Goal: Find specific page/section: Find specific page/section

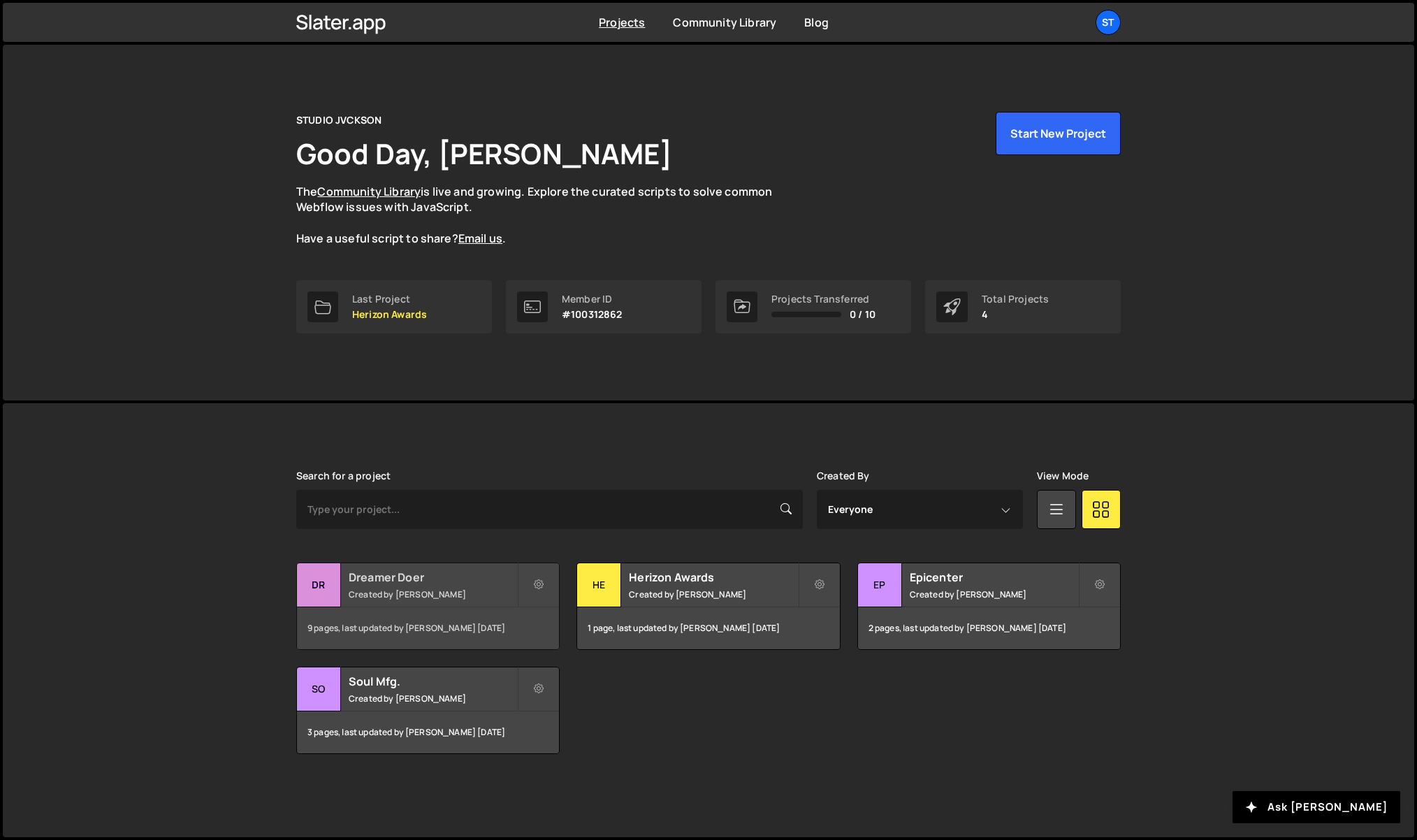
click at [387, 577] on h2 "Dreamer Doer" at bounding box center [433, 577] width 169 height 16
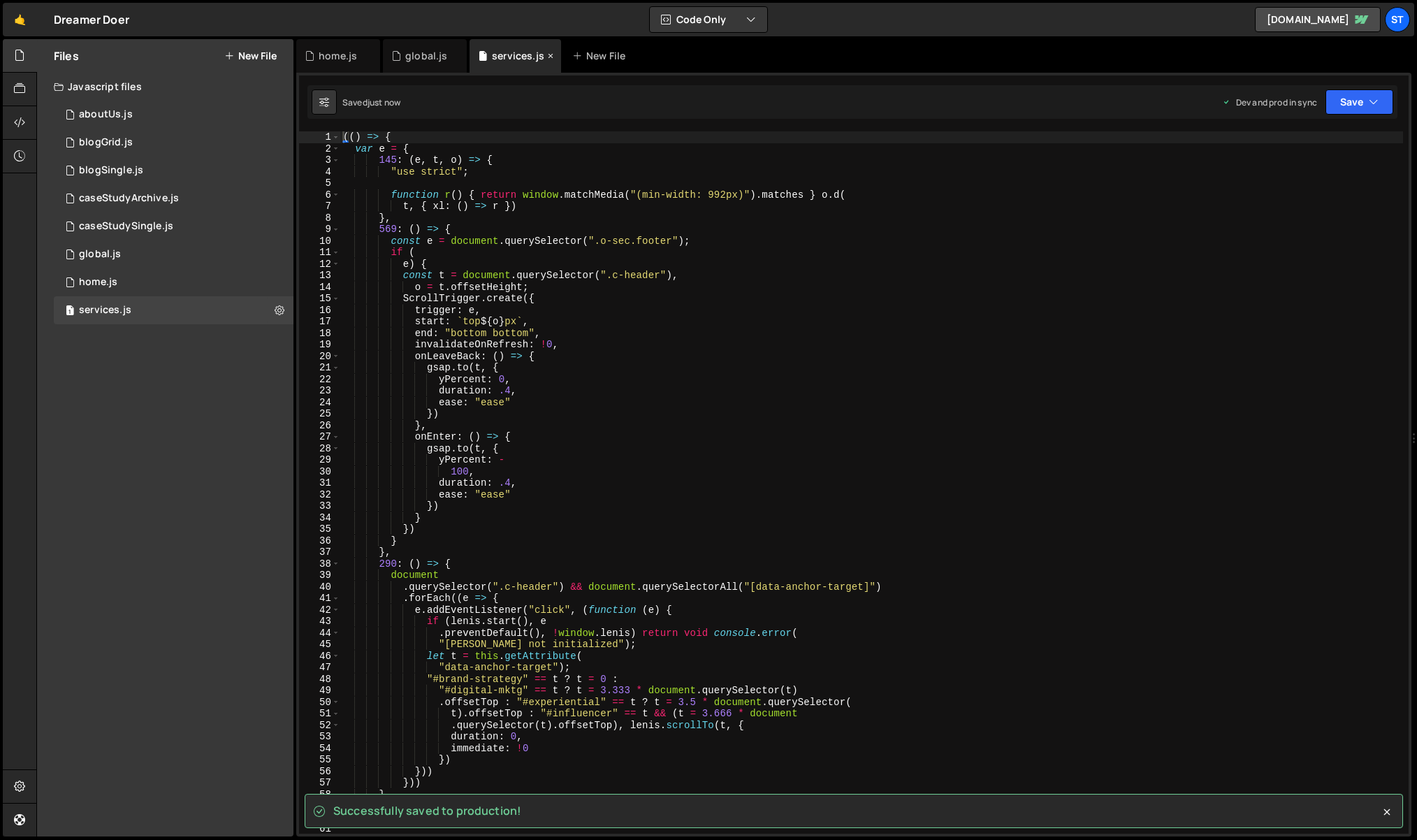
click at [551, 56] on icon at bounding box center [551, 56] width 10 height 14
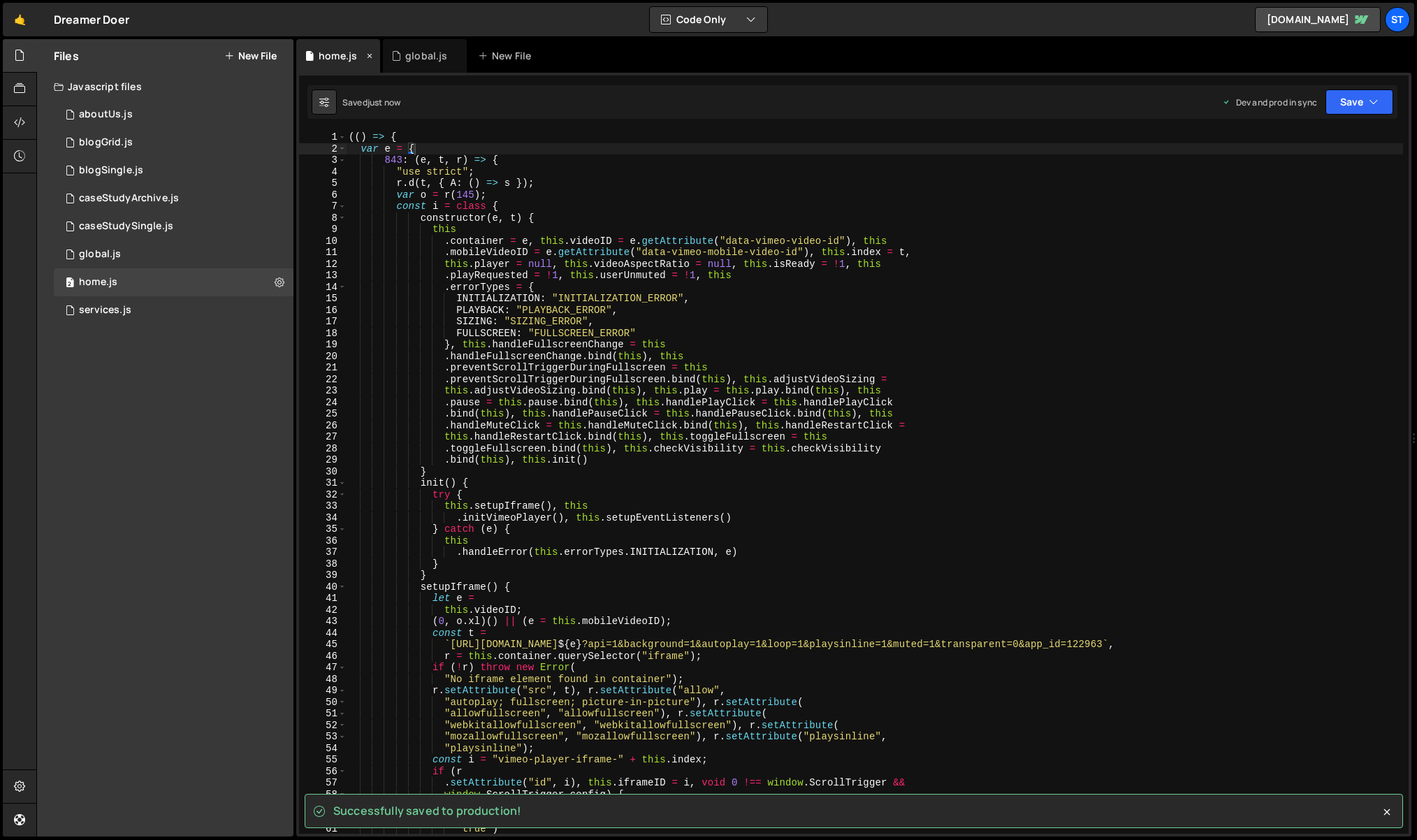
click at [369, 56] on icon at bounding box center [369, 56] width 10 height 14
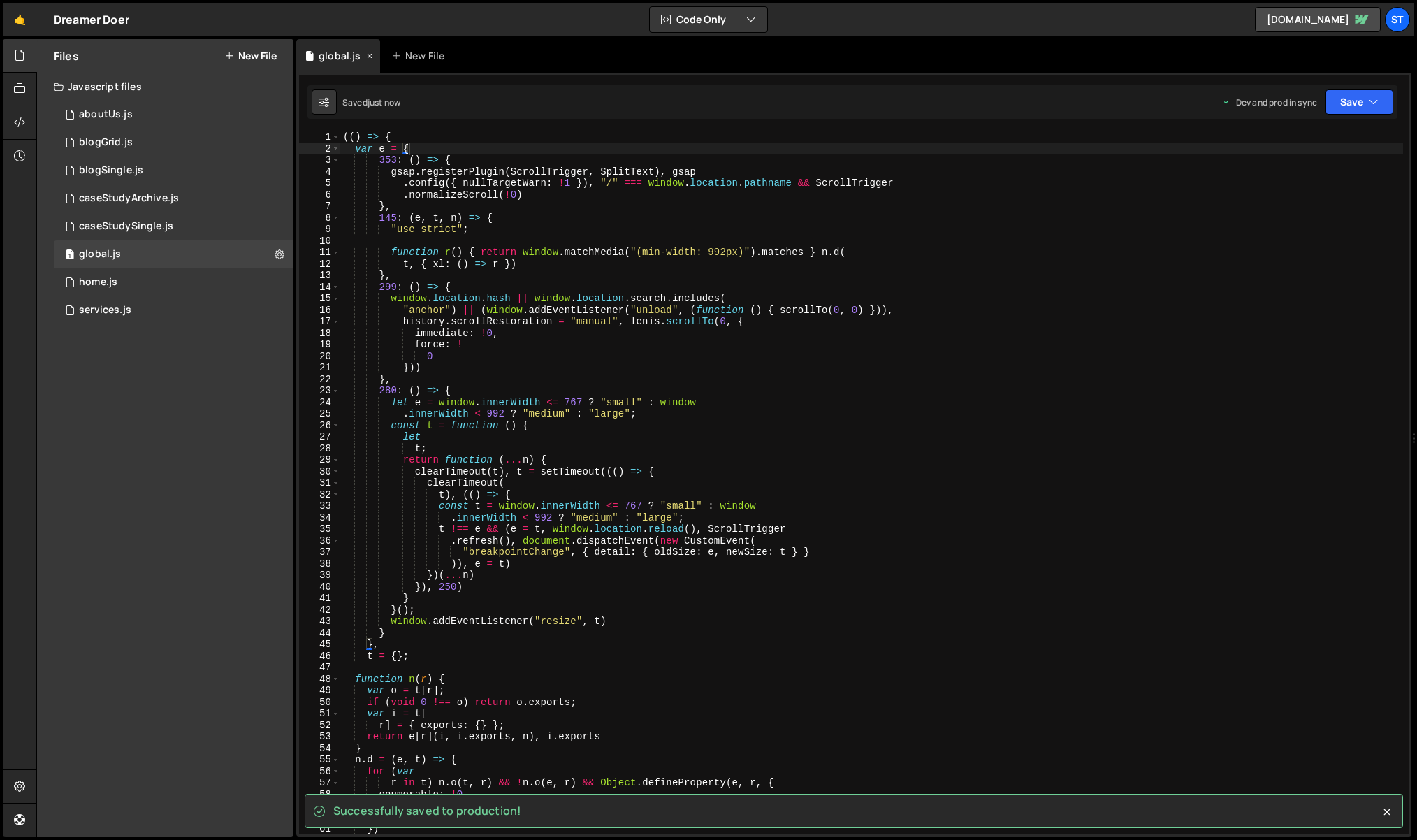
click at [369, 56] on icon at bounding box center [369, 56] width 10 height 14
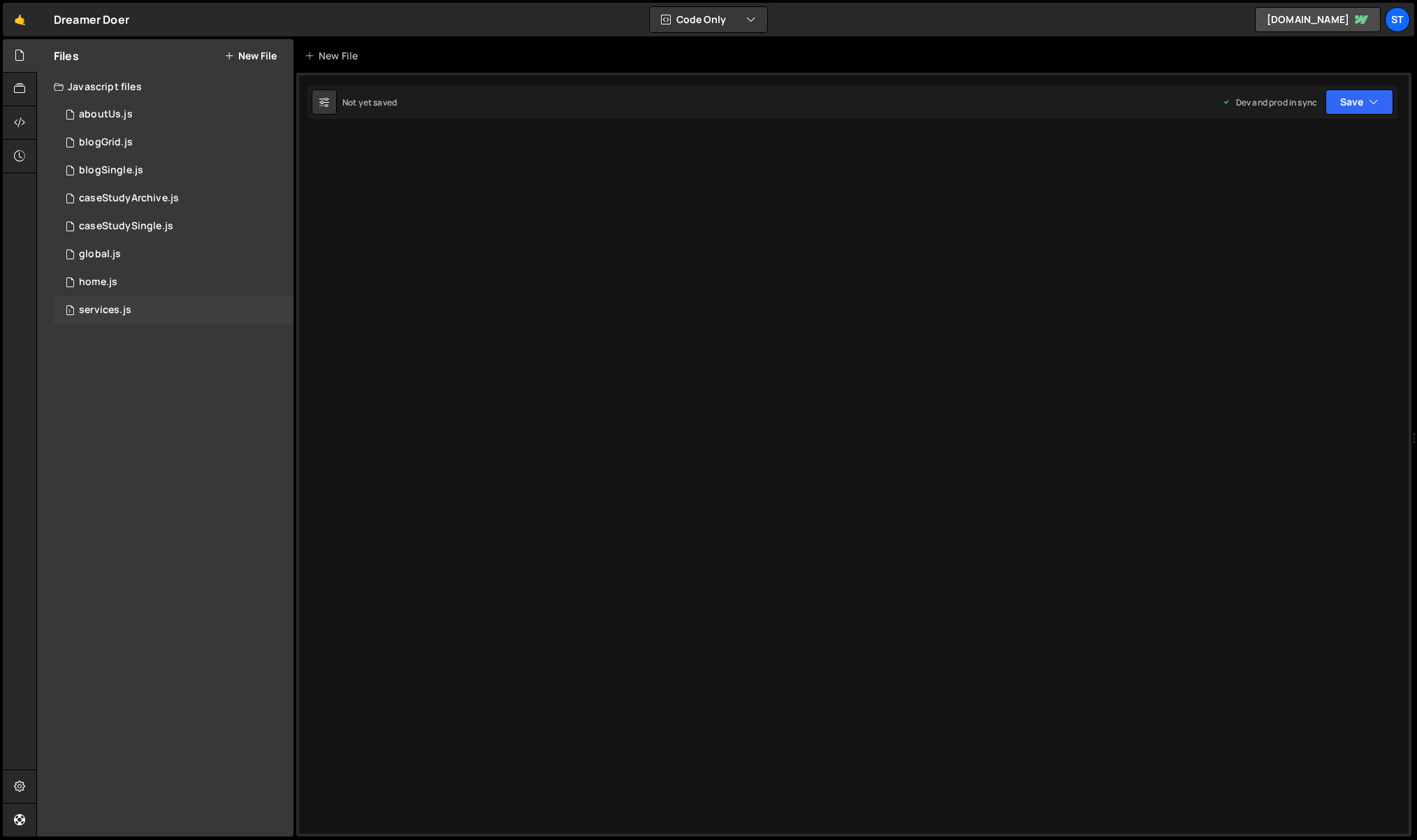
click at [96, 322] on div "1 services.js 0" at bounding box center [173, 310] width 240 height 28
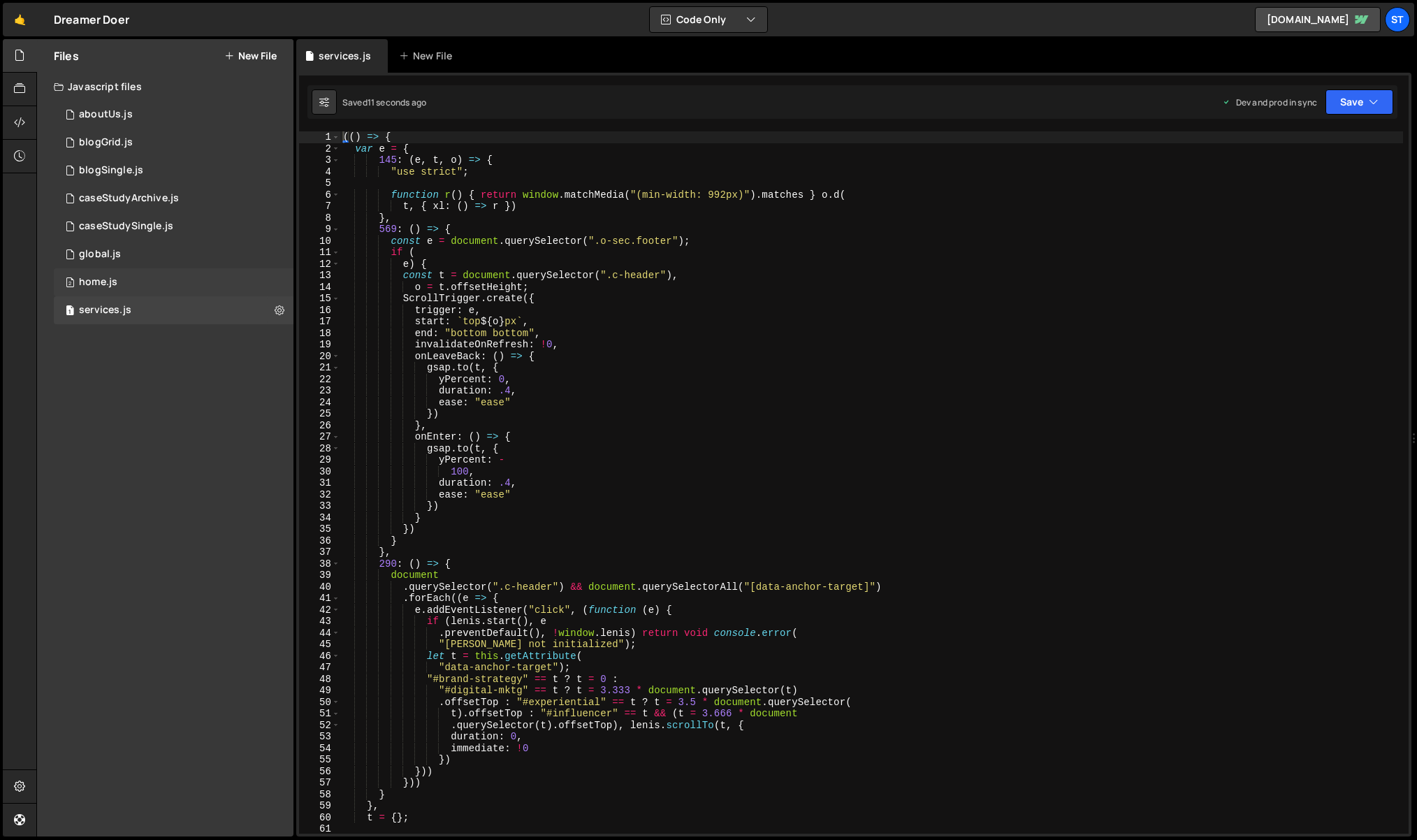
click at [103, 287] on div "home.js" at bounding box center [97, 282] width 38 height 13
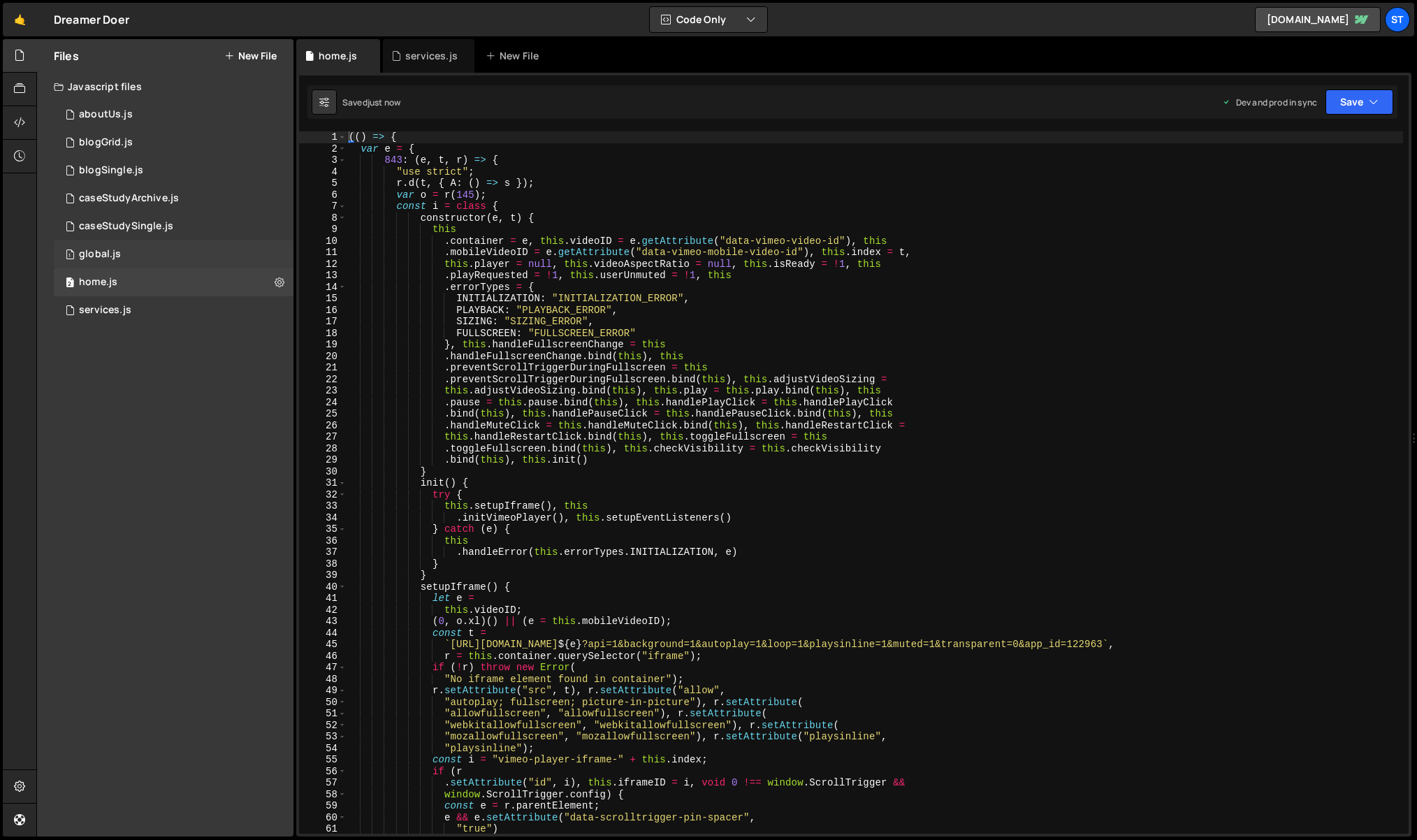
click at [107, 265] on div "1 global.js 0" at bounding box center [173, 254] width 240 height 28
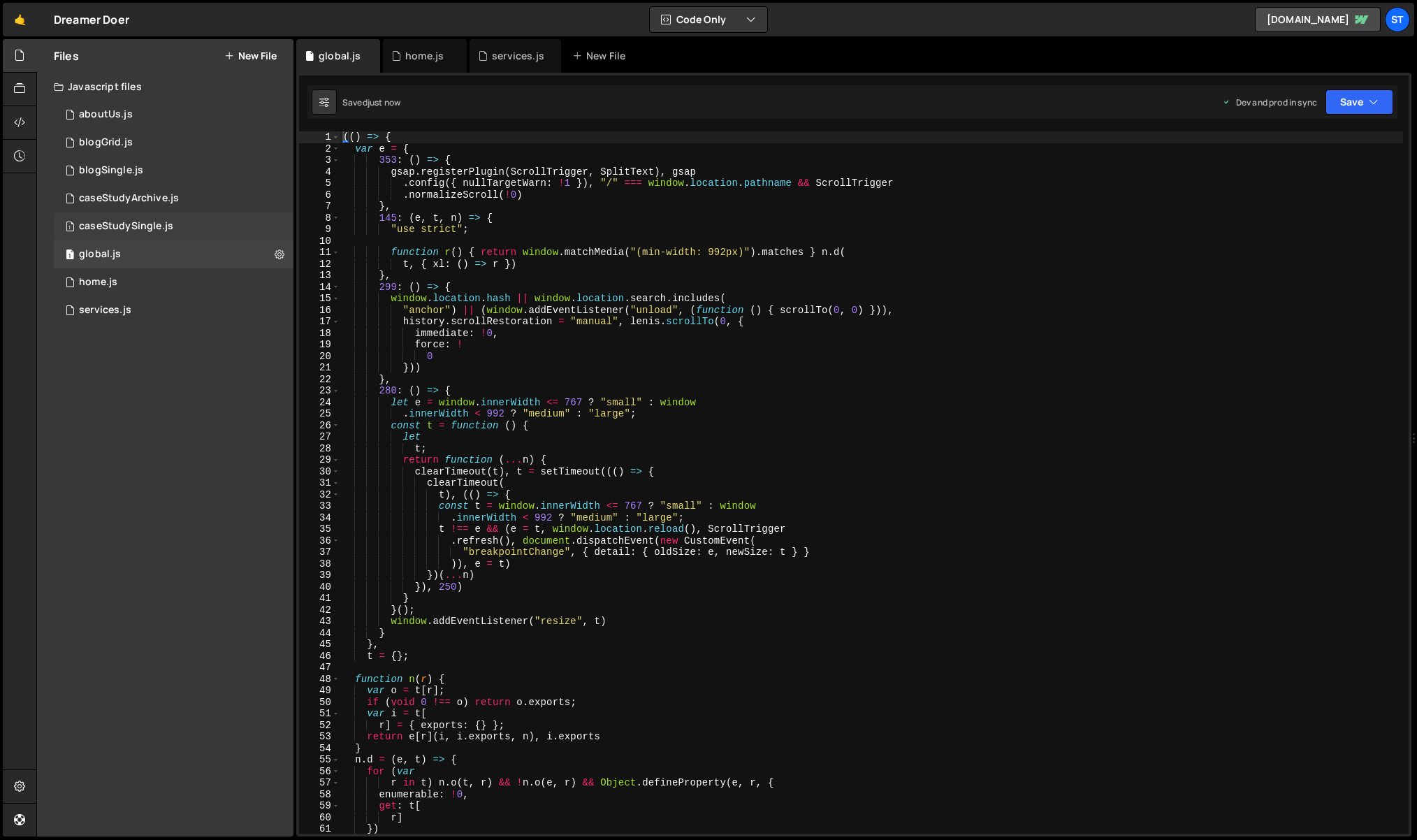
click at [127, 227] on div "caseStudySingle.js" at bounding box center [126, 226] width 95 height 13
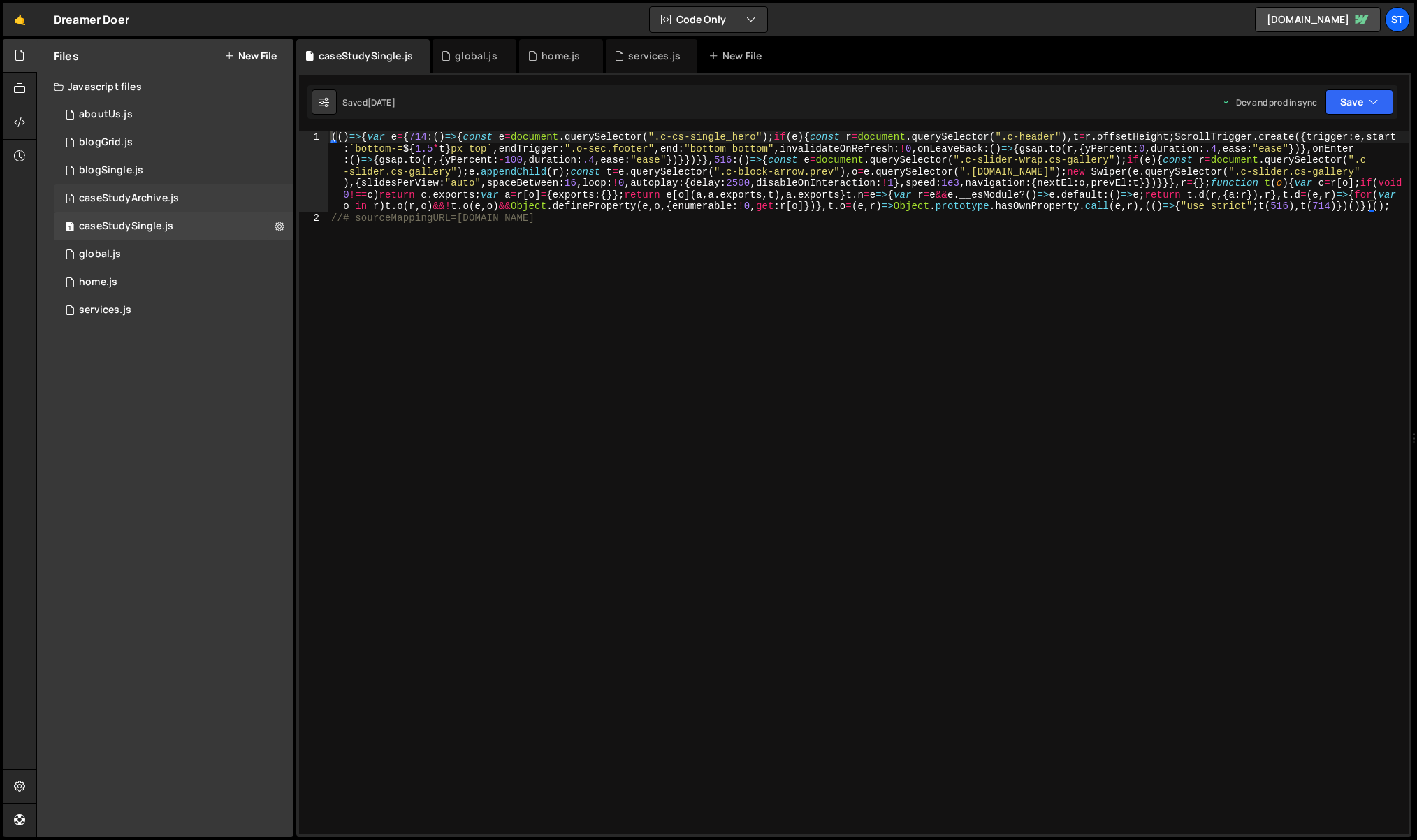
click at [127, 201] on div "caseStudyArchive.js" at bounding box center [129, 198] width 100 height 13
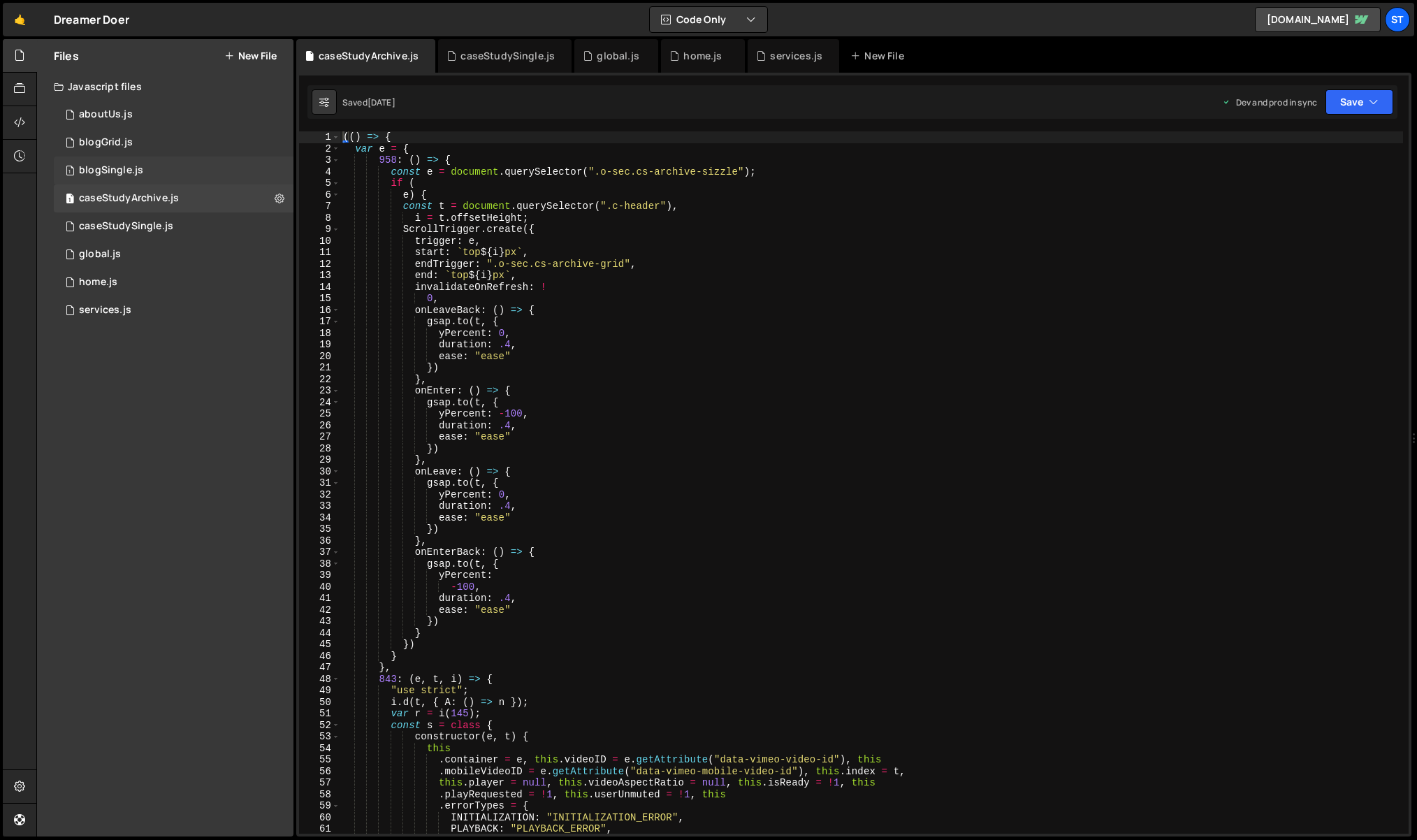
click at [130, 171] on div "blogSingle.js" at bounding box center [111, 170] width 64 height 13
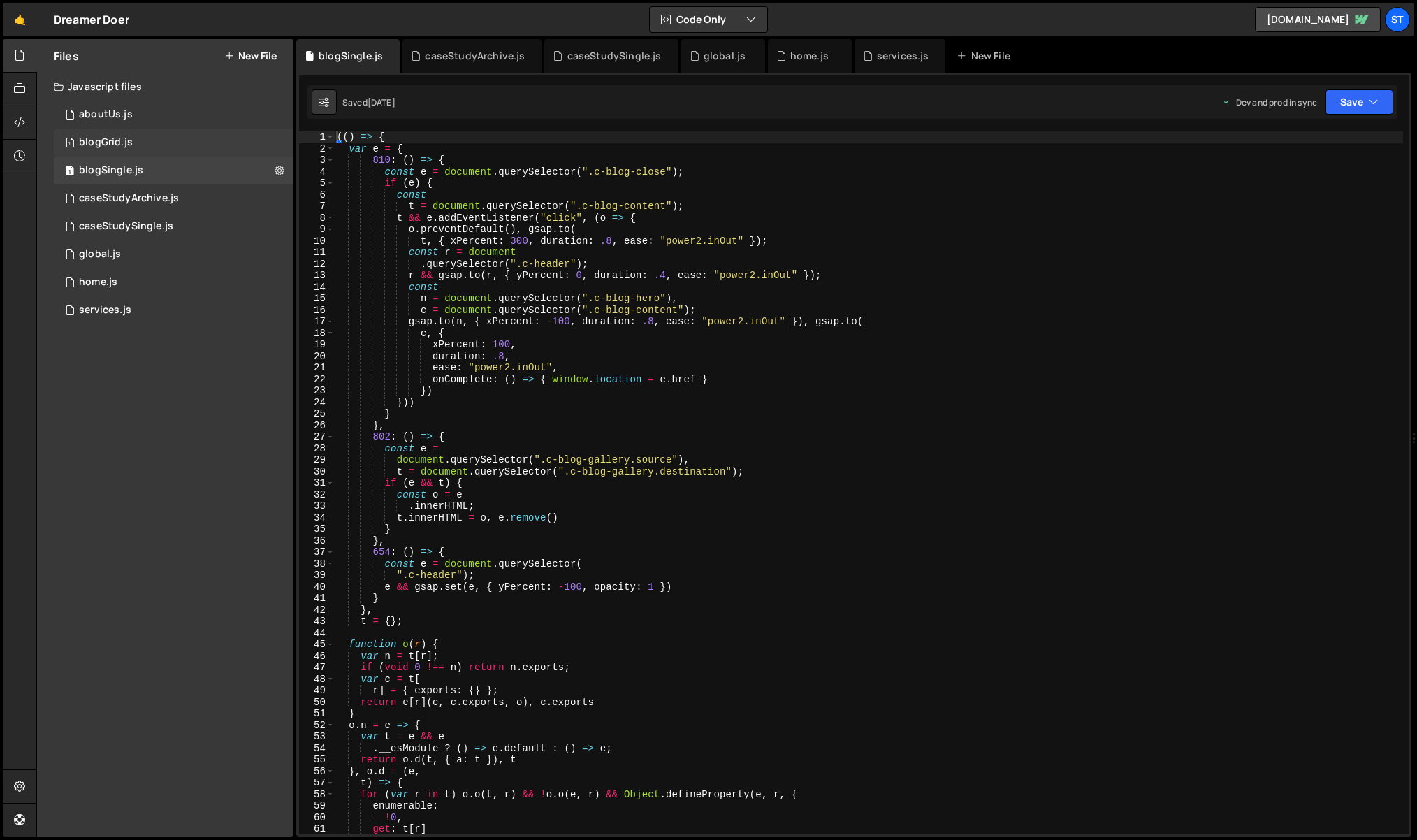
click at [125, 150] on div "1 blogGrid.js 0" at bounding box center [173, 142] width 240 height 28
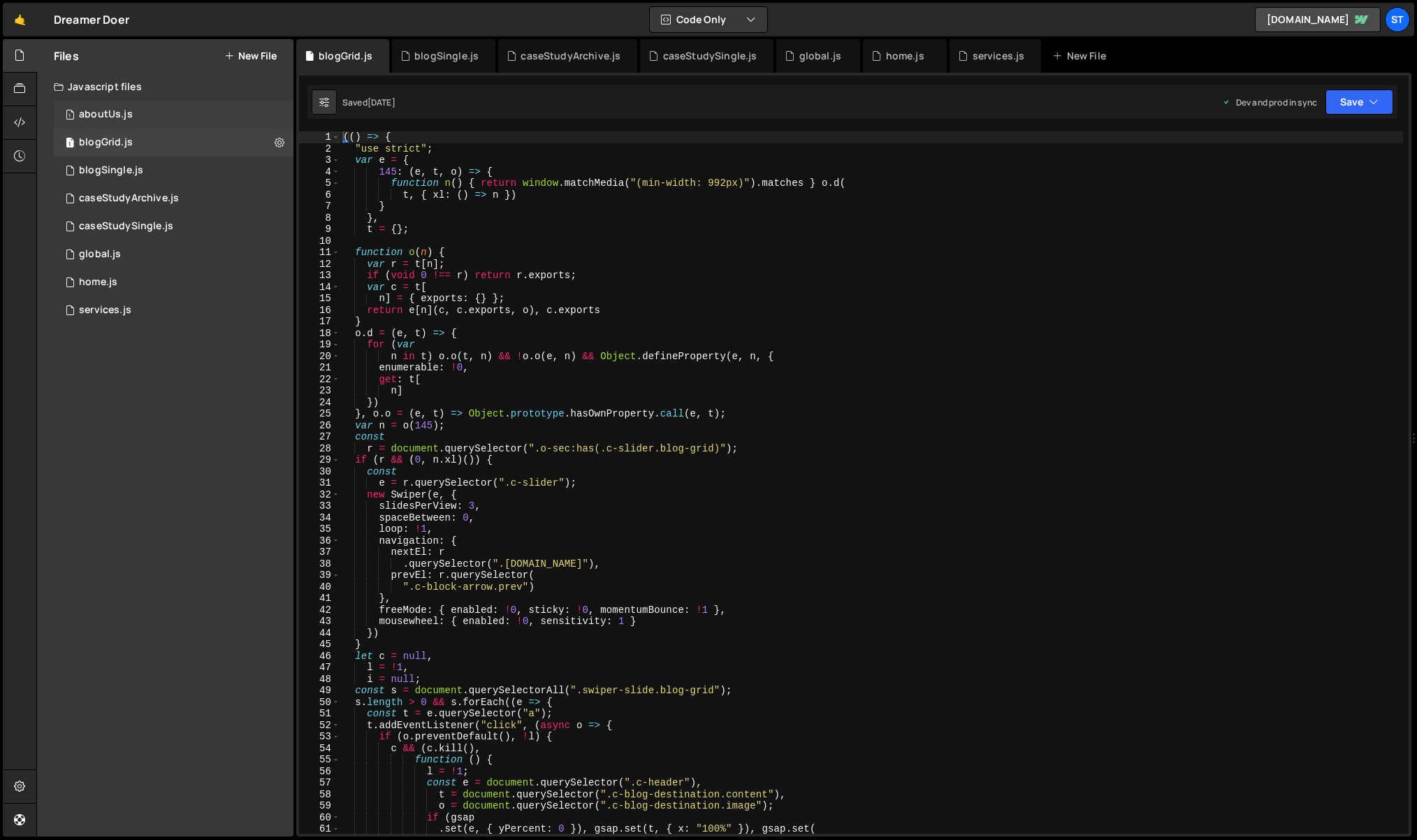
click at [133, 114] on div "1 aboutUs.js 0" at bounding box center [173, 114] width 240 height 28
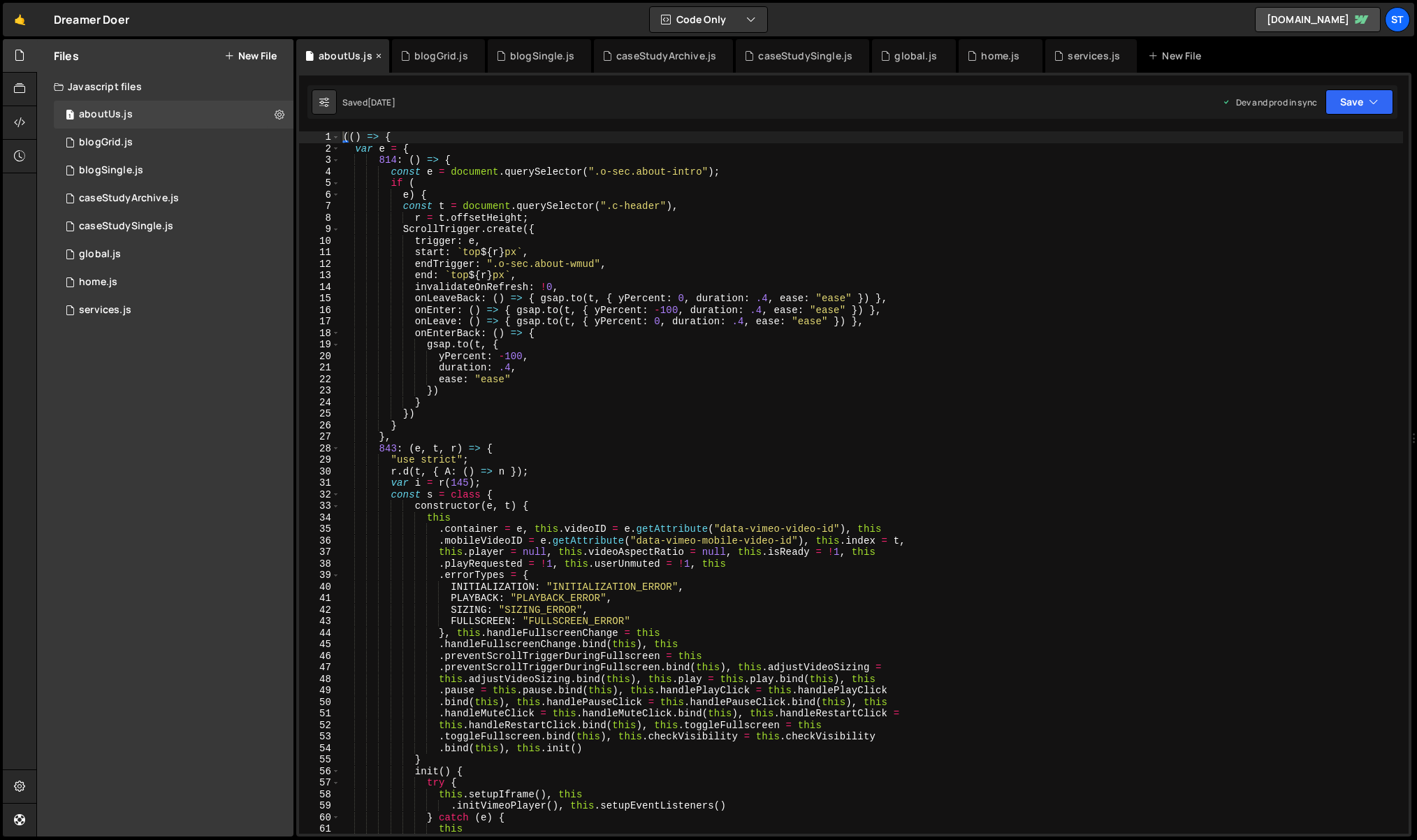
click at [376, 57] on icon at bounding box center [379, 56] width 10 height 14
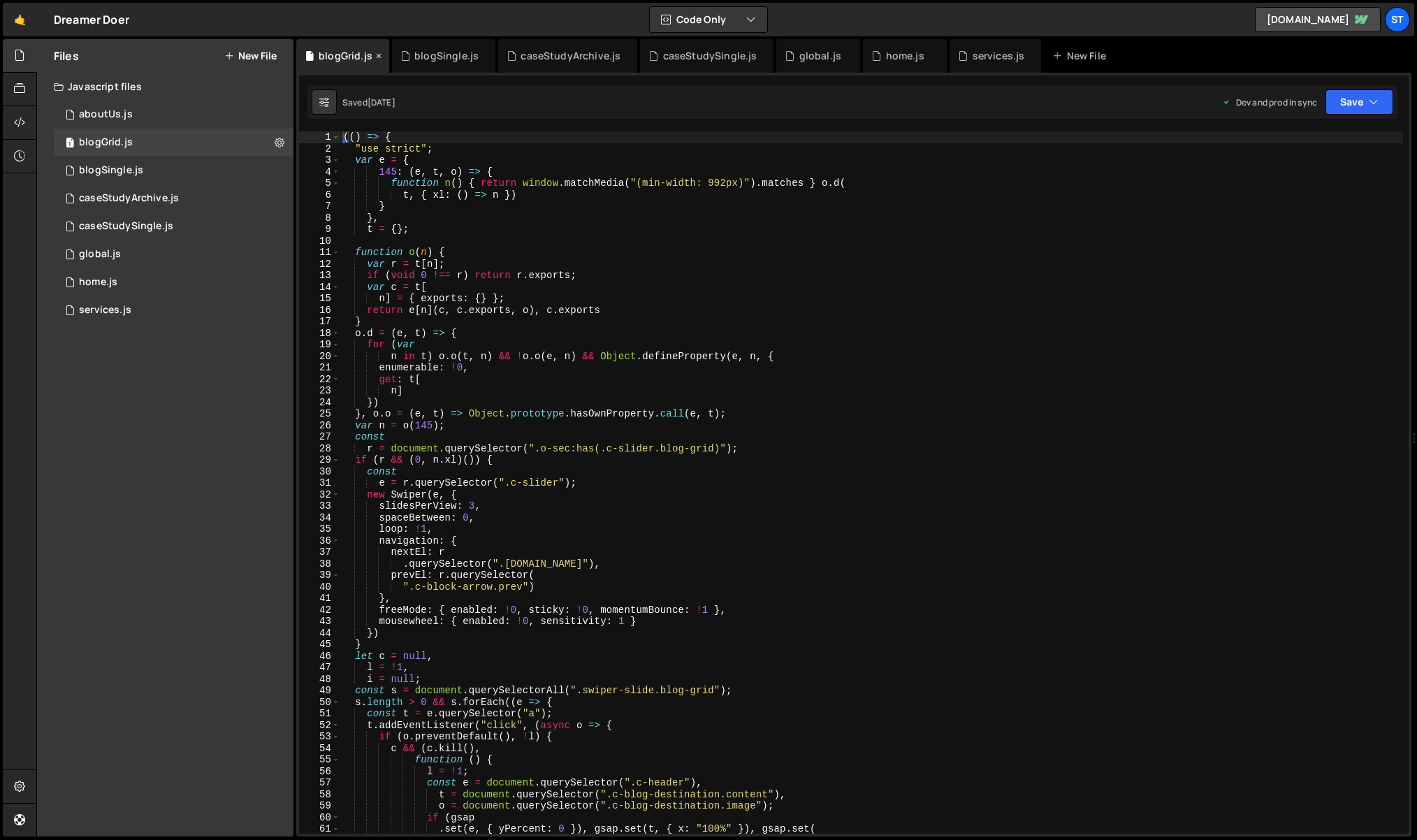
click at [376, 56] on icon at bounding box center [379, 56] width 10 height 14
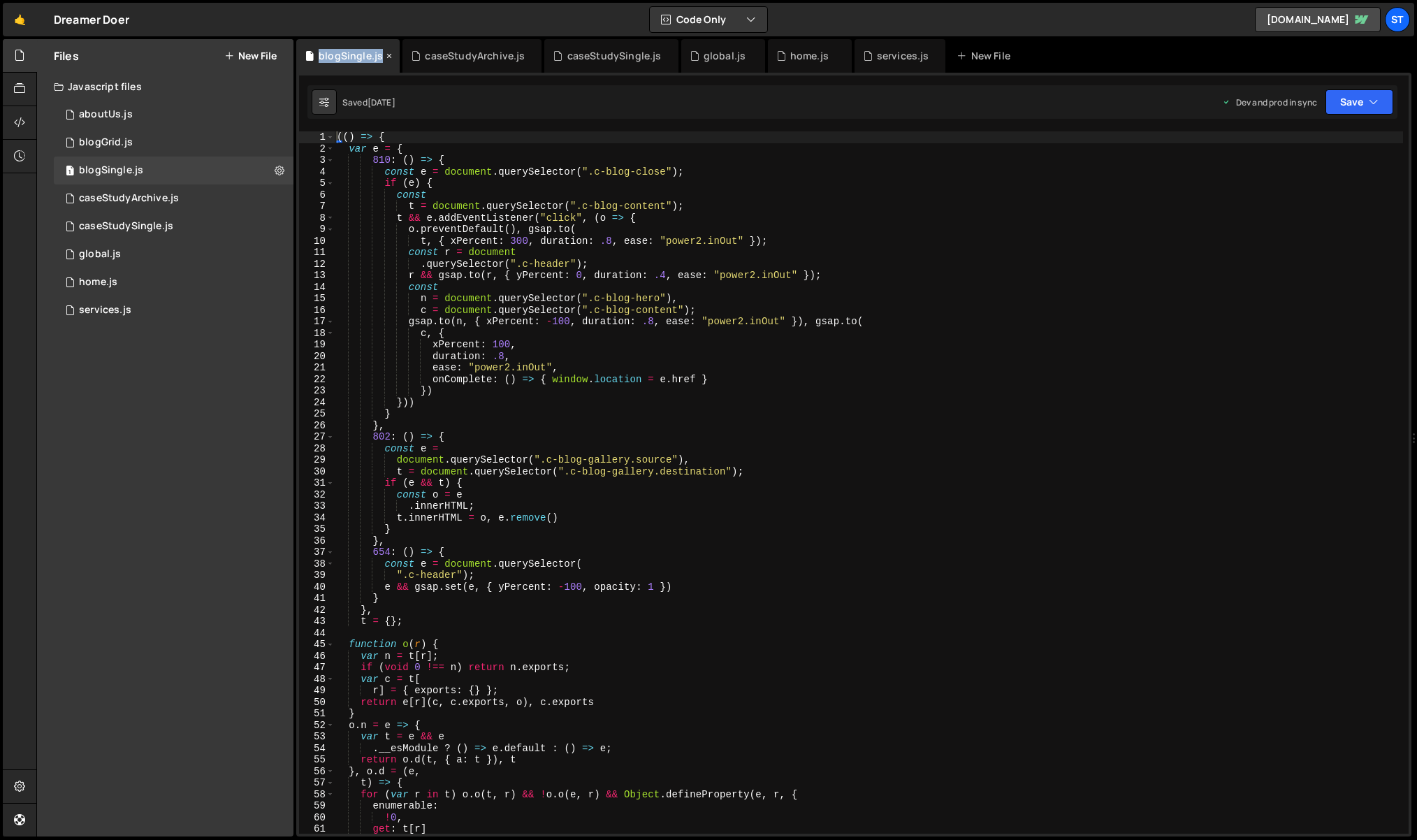
click at [376, 56] on div "blogSingle.js" at bounding box center [351, 56] width 64 height 14
click at [385, 57] on icon at bounding box center [389, 56] width 10 height 14
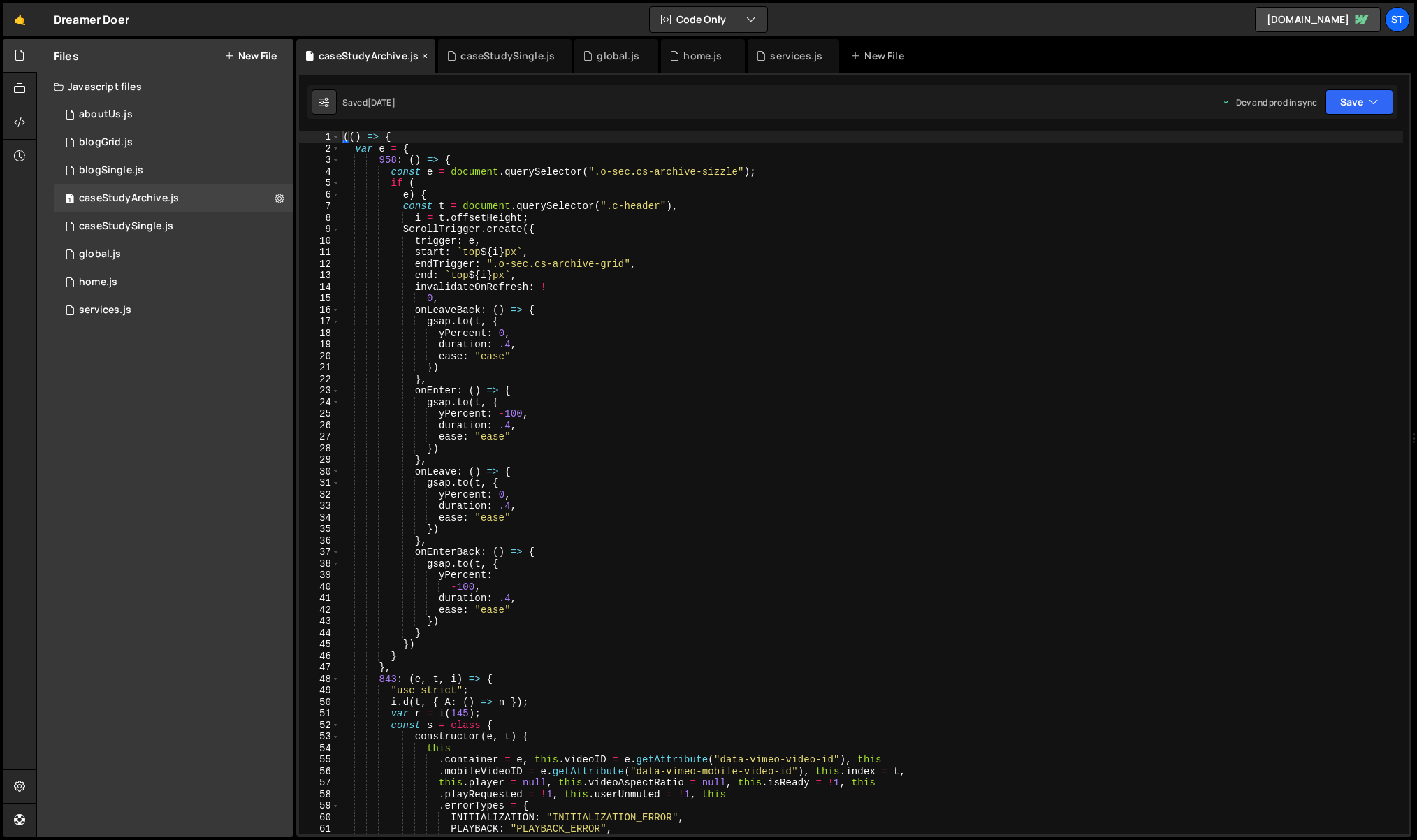
click at [423, 56] on icon at bounding box center [425, 56] width 10 height 14
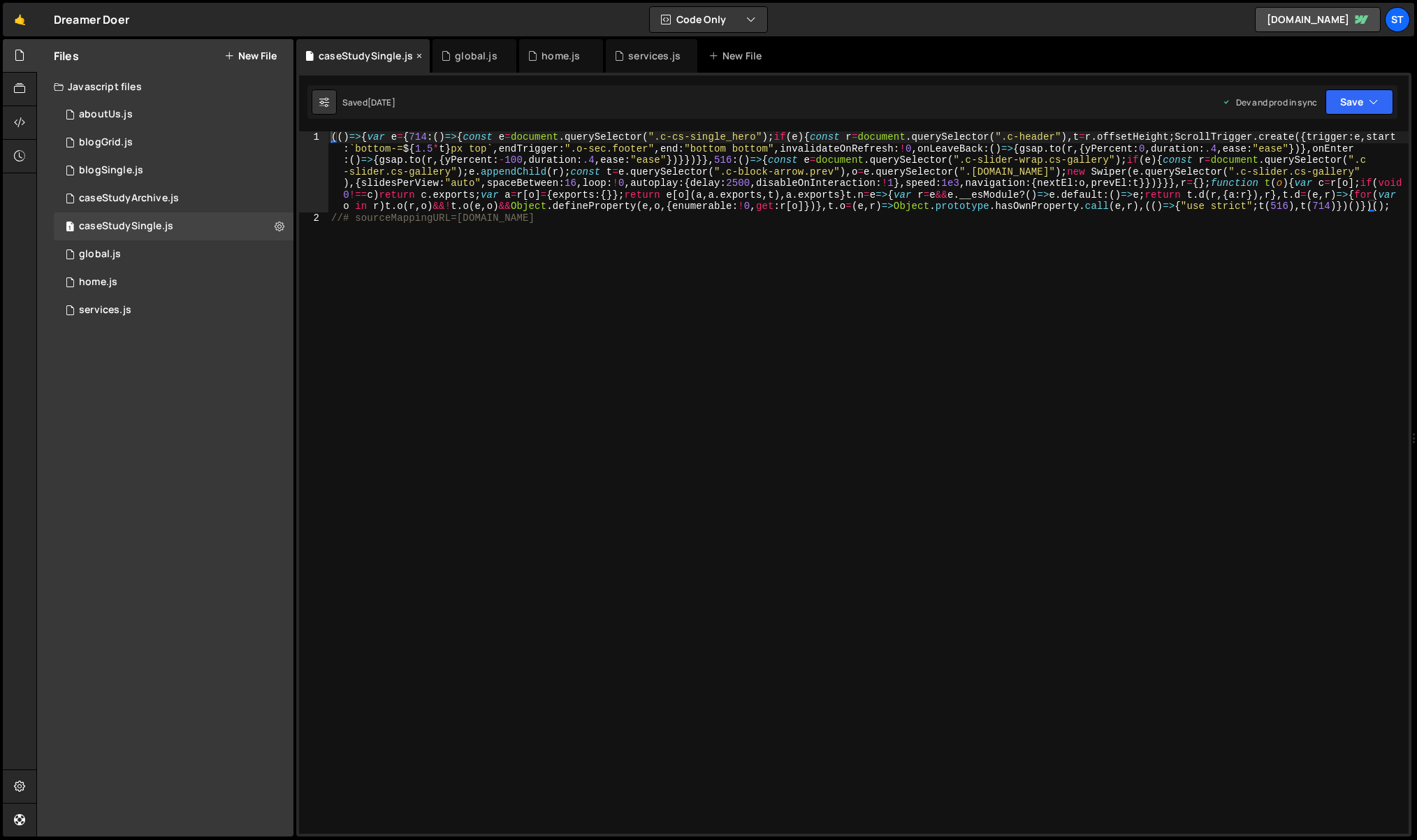
click at [418, 57] on icon at bounding box center [419, 56] width 10 height 14
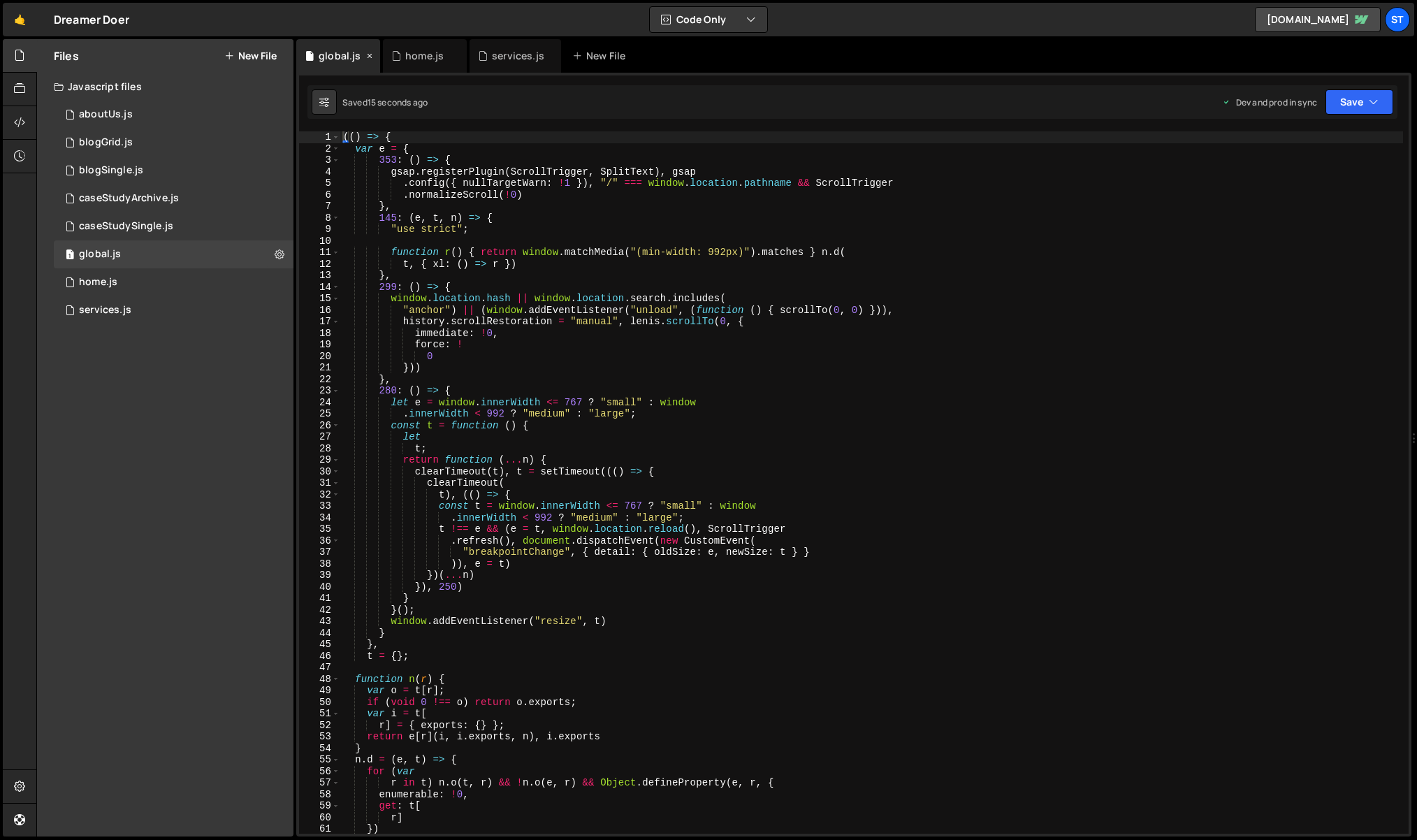
click at [366, 55] on icon at bounding box center [369, 56] width 10 height 14
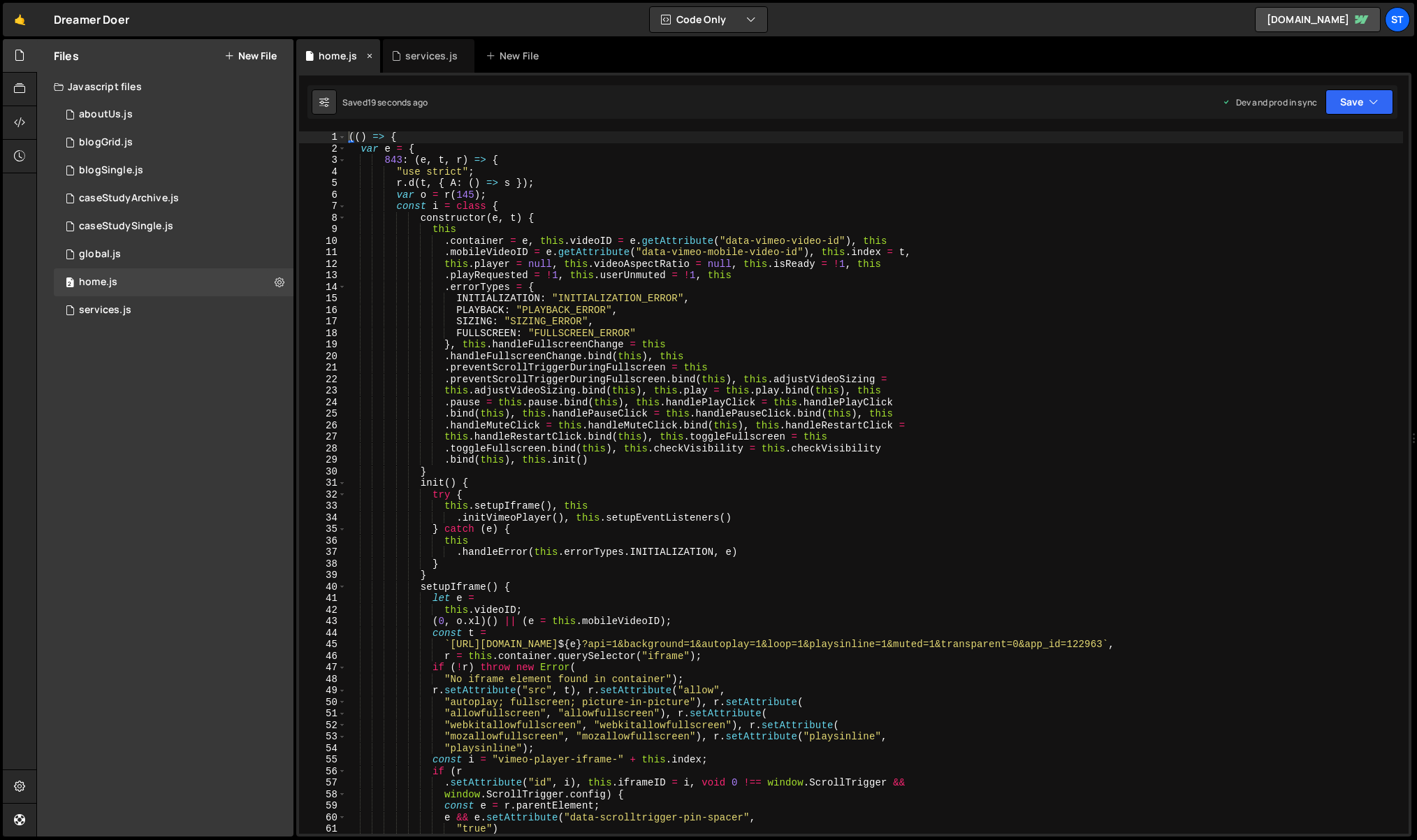
click at [368, 56] on icon at bounding box center [369, 56] width 10 height 14
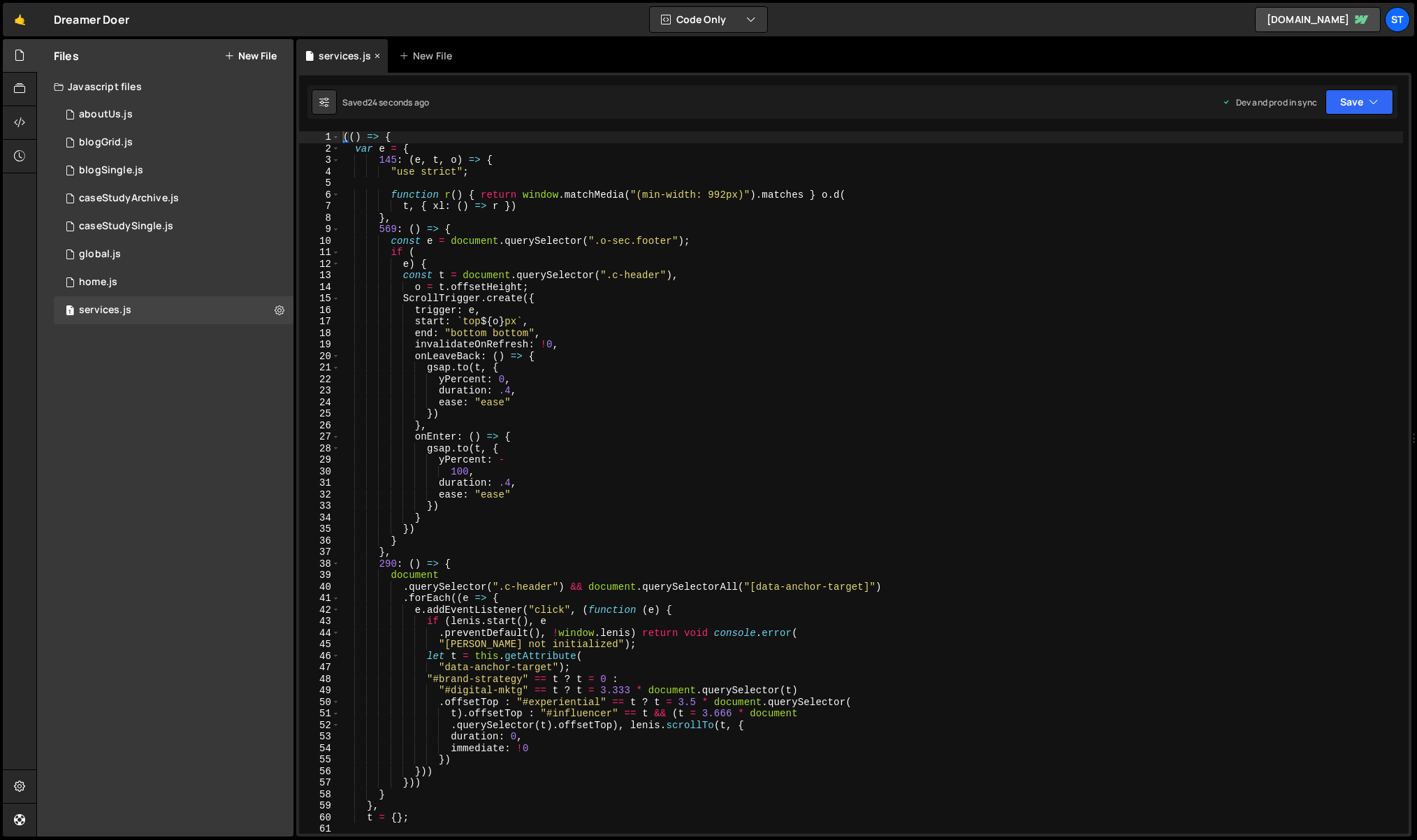
click at [369, 56] on div "services.js" at bounding box center [345, 56] width 53 height 14
click at [373, 57] on icon at bounding box center [377, 56] width 10 height 14
